Goal: Find specific page/section: Find specific page/section

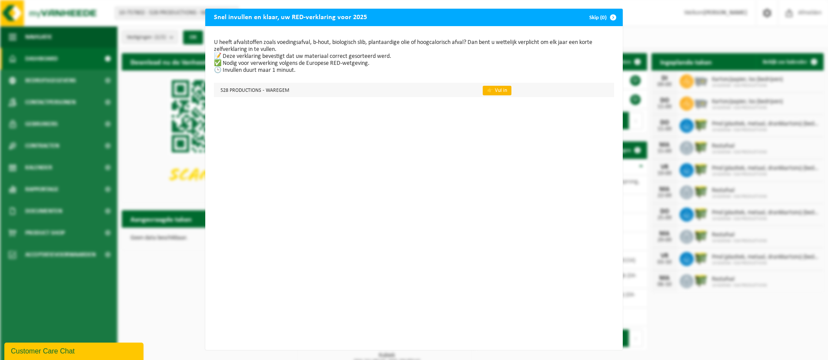
click at [503, 90] on link "👉 Vul in" at bounding box center [497, 91] width 29 height 10
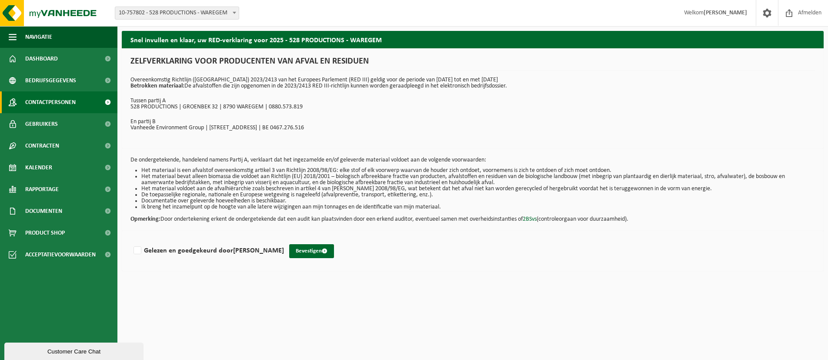
click at [44, 101] on span "Contactpersonen" at bounding box center [50, 102] width 50 height 22
